Goal: Book appointment/travel/reservation

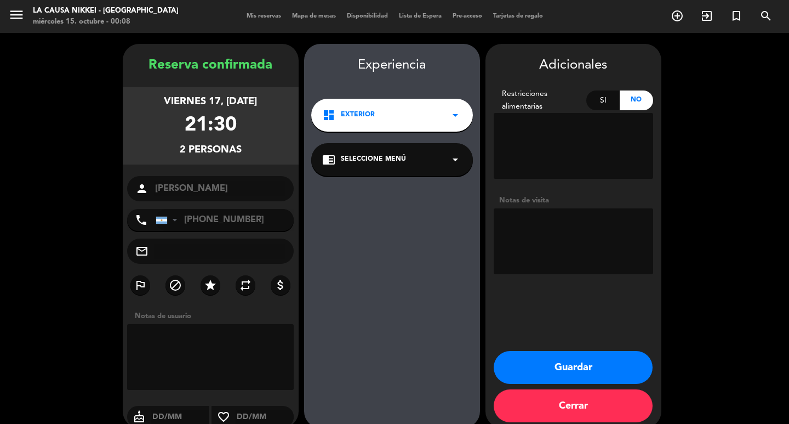
scroll to position [15, 0]
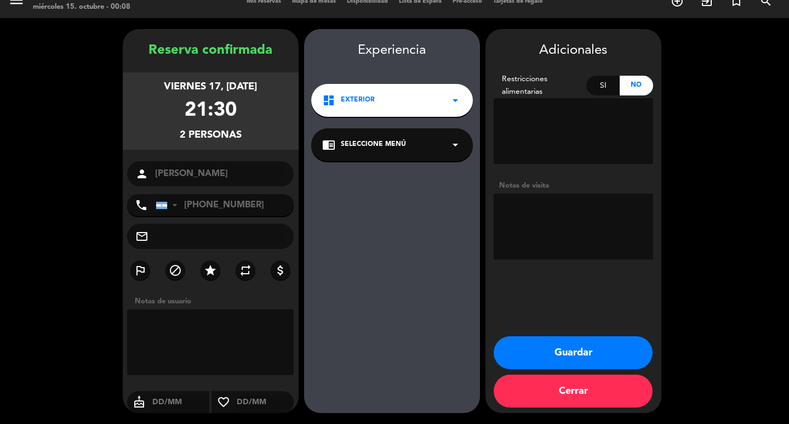
click at [557, 208] on textarea at bounding box center [573, 226] width 159 height 66
type textarea "BB"
click at [494, 336] on button "Guardar" at bounding box center [573, 352] width 159 height 33
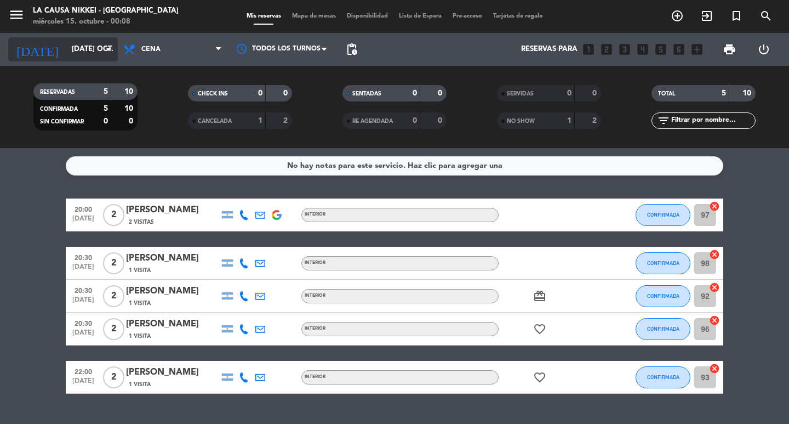
click at [105, 58] on input "[DATE] oct." at bounding box center [114, 49] width 96 height 20
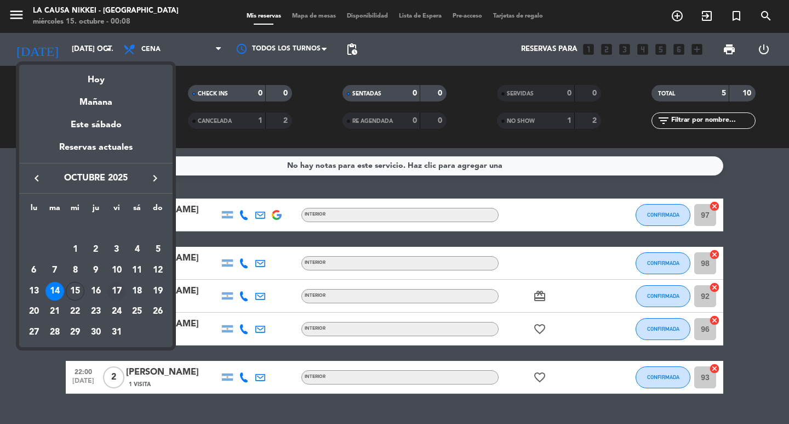
click at [118, 290] on div "17" at bounding box center [116, 291] width 19 height 19
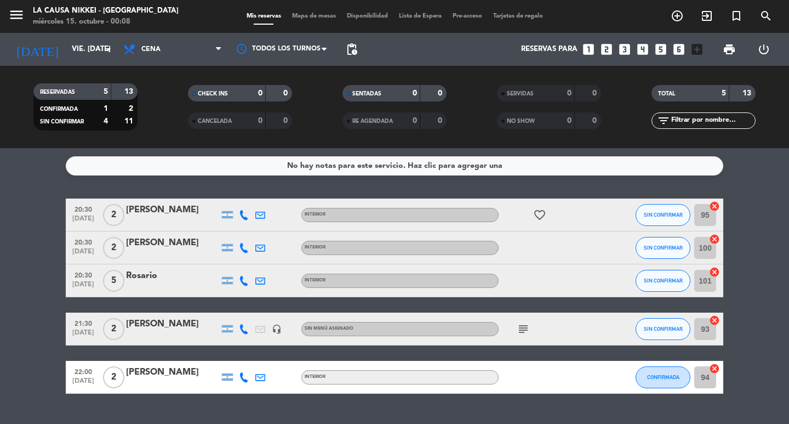
click at [516, 327] on span "subject" at bounding box center [523, 328] width 16 height 13
click at [518, 328] on icon "subject" at bounding box center [523, 328] width 13 height 13
click at [93, 50] on input "vie. [DATE]" at bounding box center [114, 49] width 96 height 20
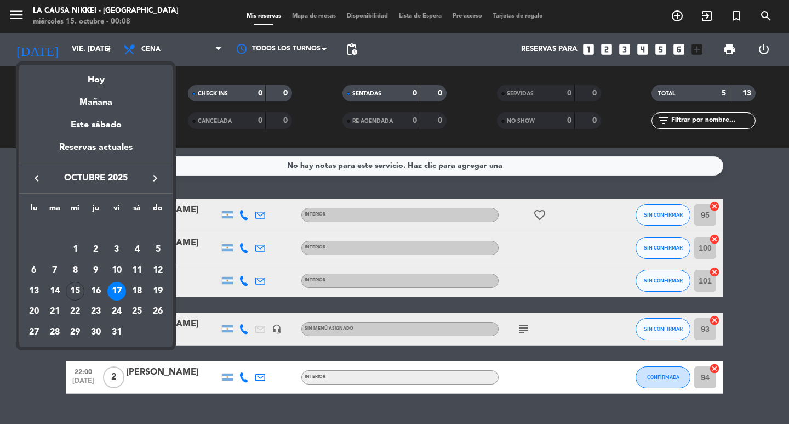
click at [75, 287] on div "15" at bounding box center [75, 291] width 19 height 19
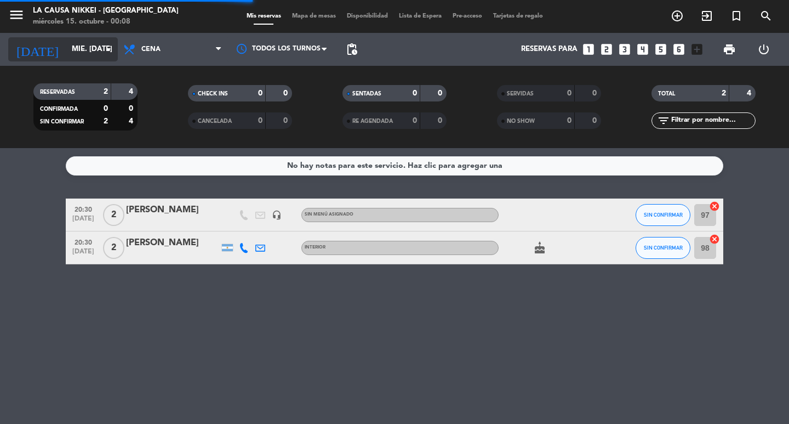
click at [98, 45] on input "mié. [DATE]" at bounding box center [114, 49] width 96 height 20
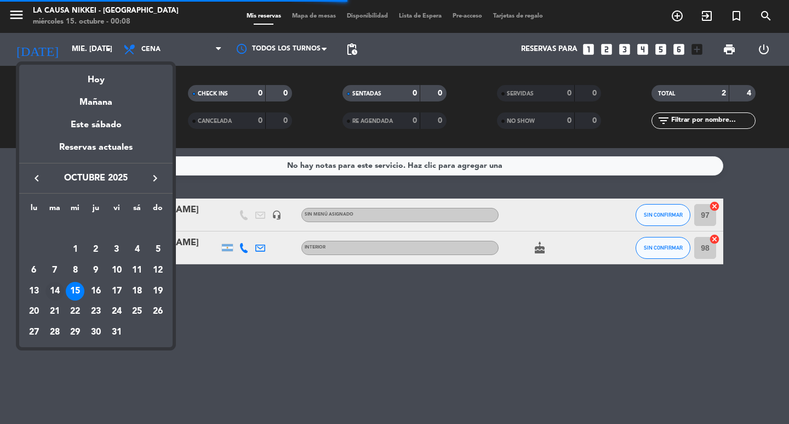
click at [49, 285] on div "14" at bounding box center [54, 291] width 19 height 19
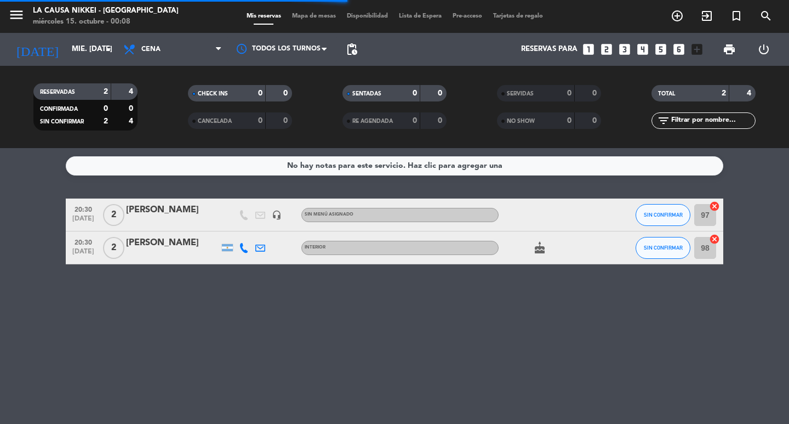
type input "[DATE] oct."
